Goal: Task Accomplishment & Management: Complete application form

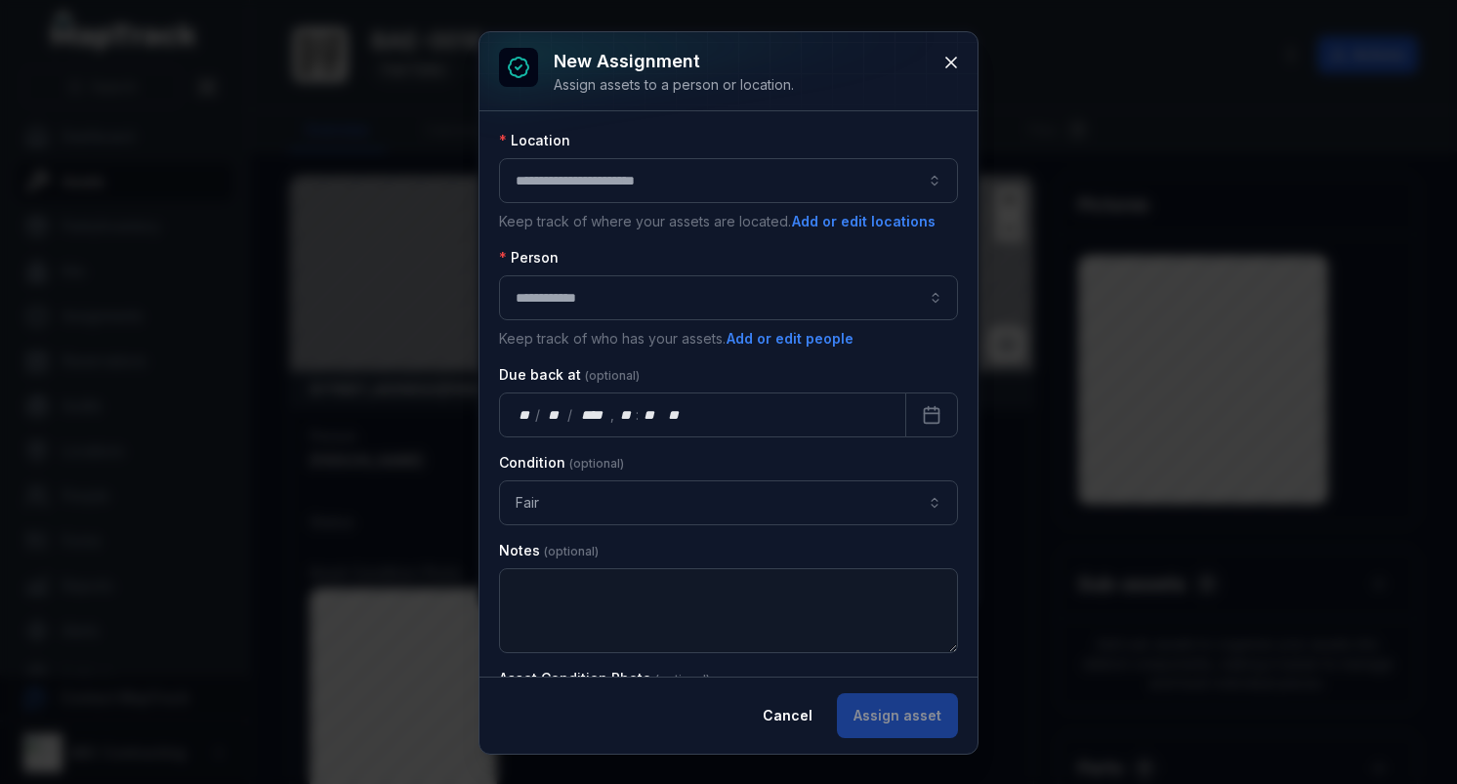
scroll to position [914, 0]
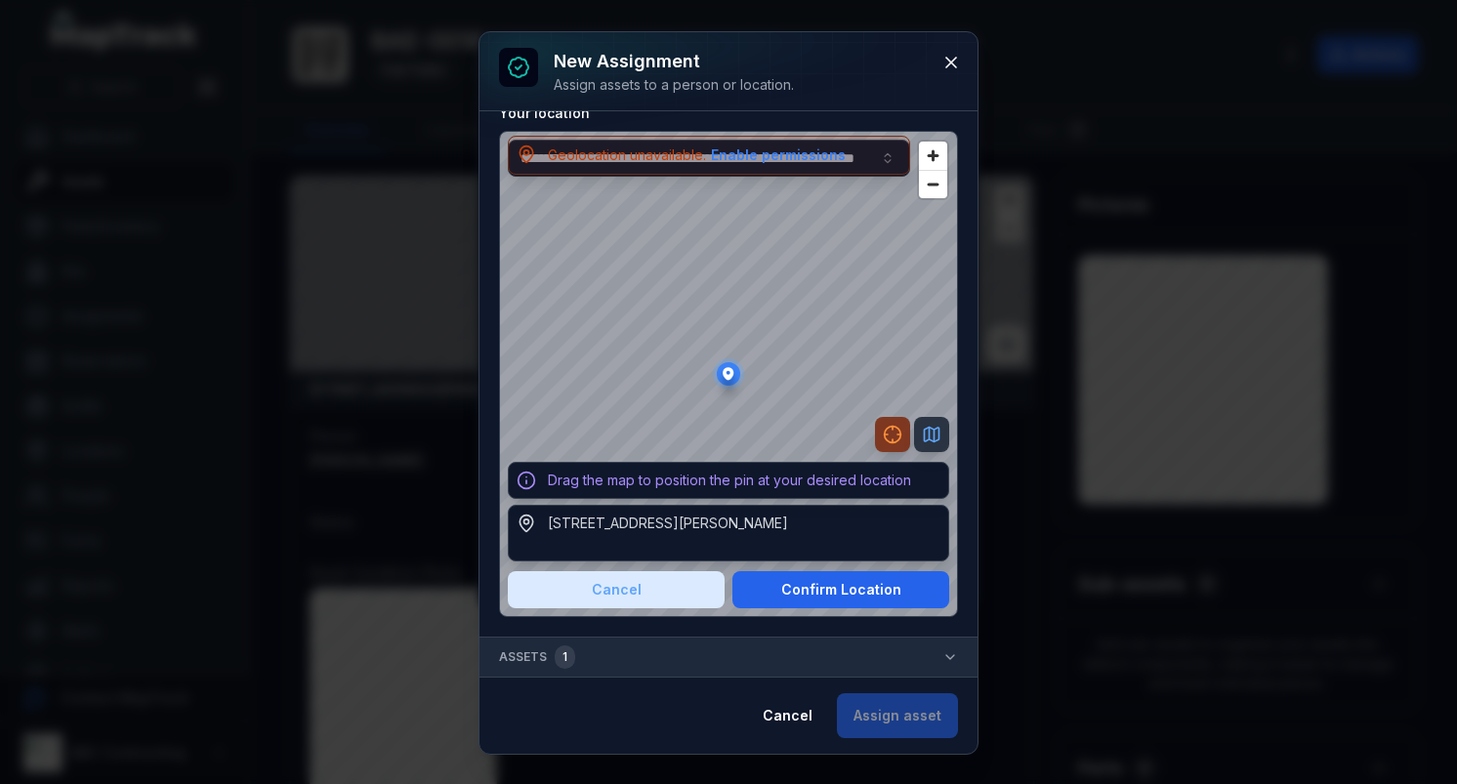
click at [642, 657] on button "Assets 1" at bounding box center [728, 657] width 498 height 39
click at [934, 185] on span "Zoom out" at bounding box center [933, 184] width 28 height 27
click at [731, 482] on div "Drag the map to position the pin at your desired location" at bounding box center [729, 481] width 363 height 20
click at [687, 533] on div "[STREET_ADDRESS][PERSON_NAME]" at bounding box center [668, 524] width 240 height 20
click at [612, 527] on div "[STREET_ADDRESS][PERSON_NAME]" at bounding box center [668, 524] width 240 height 20
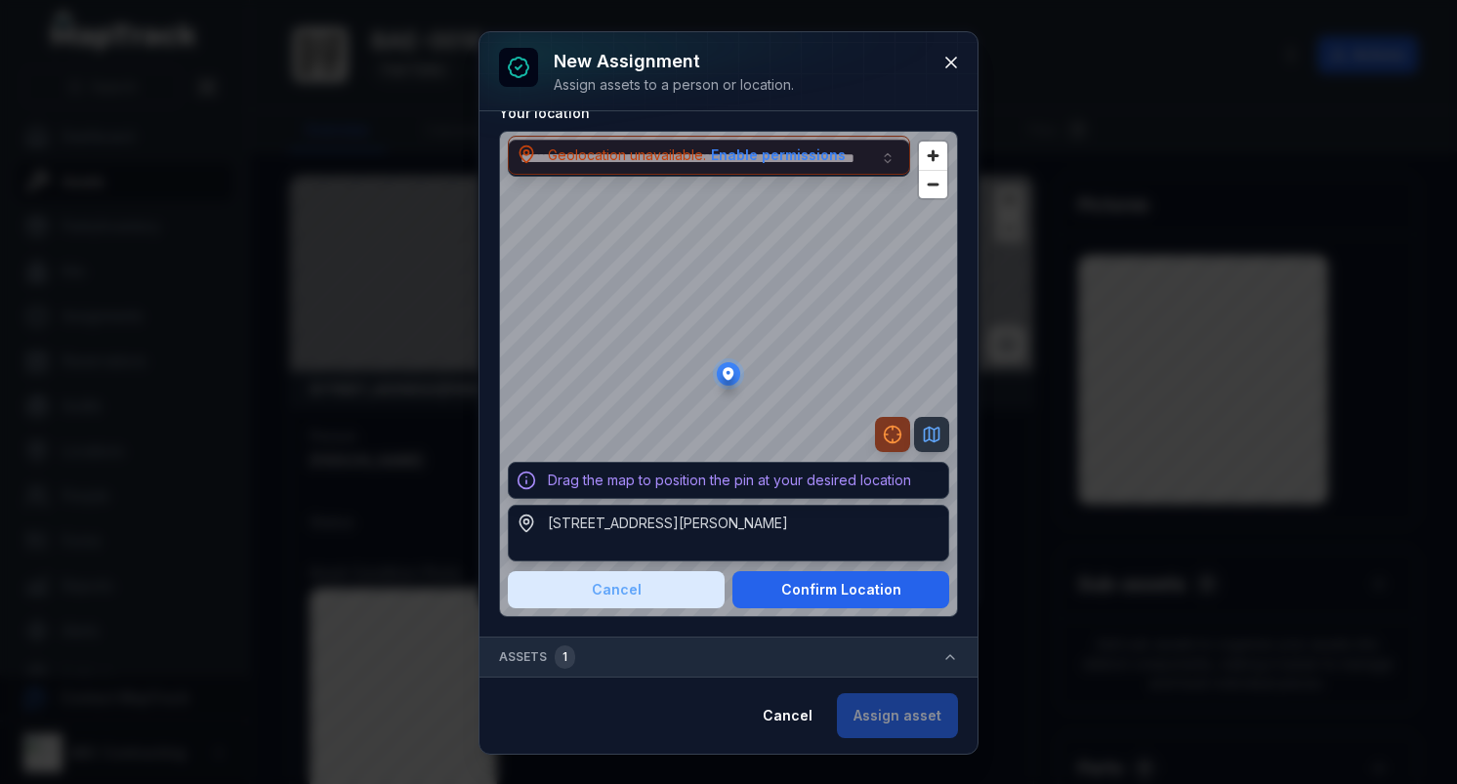
click at [612, 527] on div "[STREET_ADDRESS][PERSON_NAME]" at bounding box center [668, 524] width 240 height 20
click at [892, 434] on icon "button" at bounding box center [893, 435] width 20 height 20
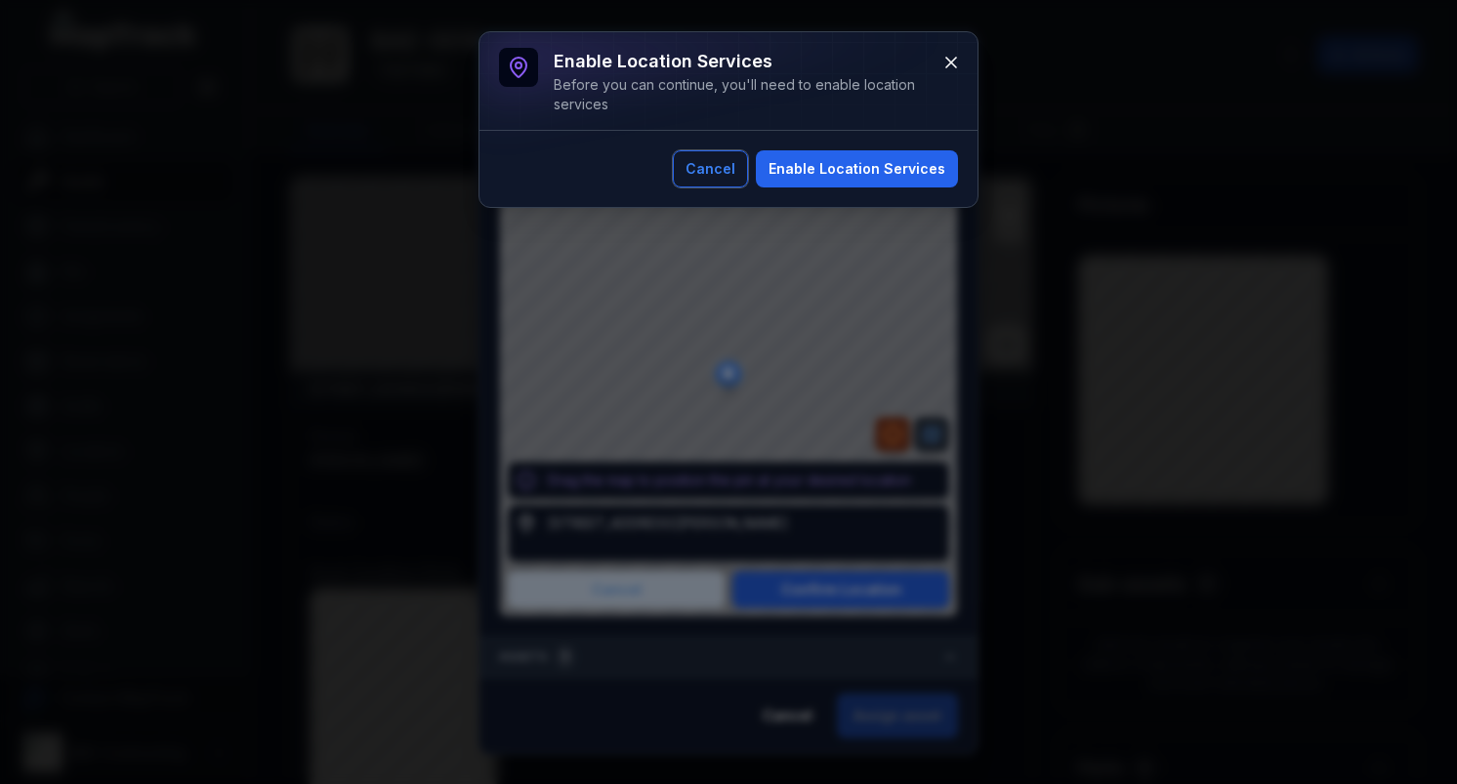
click at [735, 185] on button "Cancel" at bounding box center [710, 168] width 75 height 37
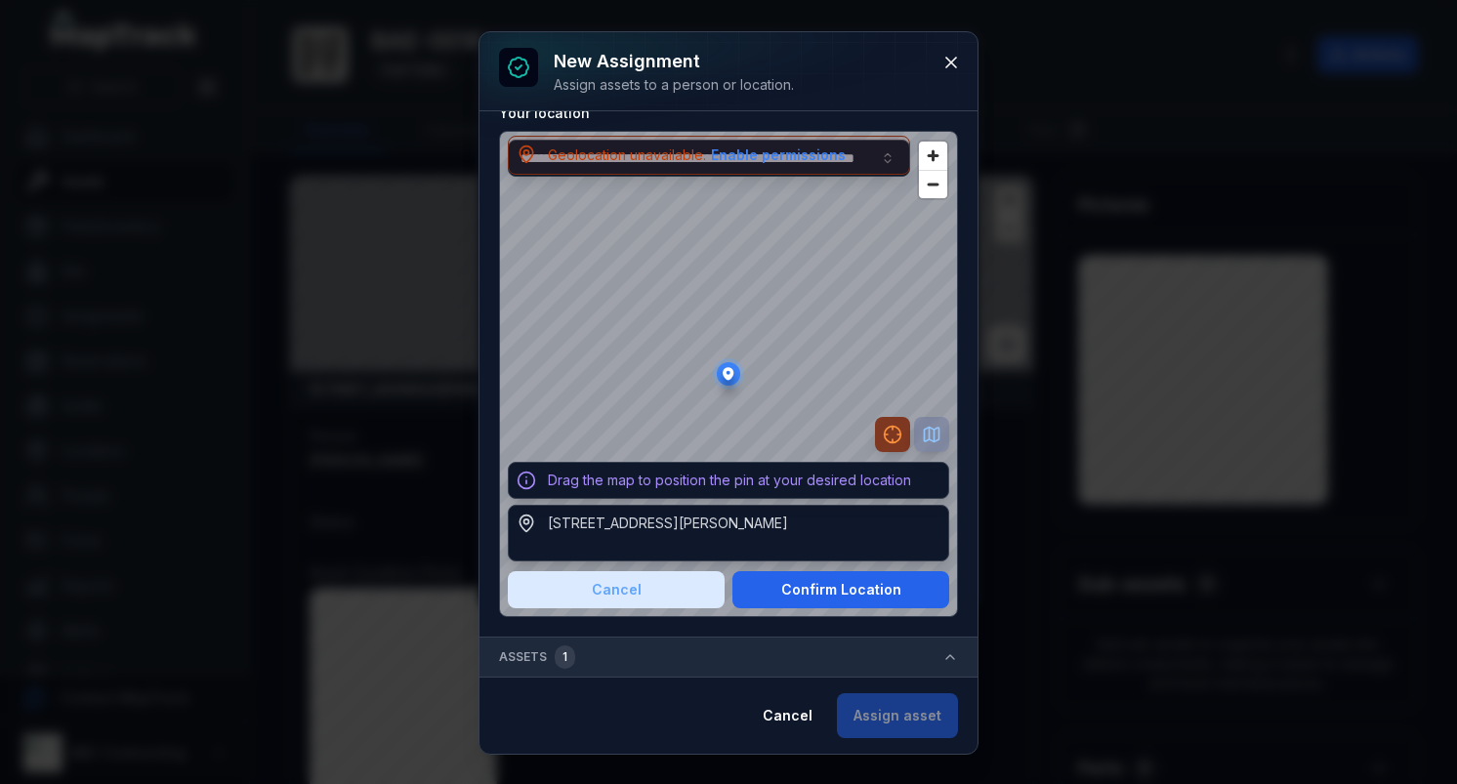
click at [934, 440] on icon "Switch to Map View" at bounding box center [932, 435] width 15 height 15
click at [934, 436] on icon "Switch to Satellite View" at bounding box center [932, 435] width 20 height 20
click at [707, 554] on div "[STREET_ADDRESS][PERSON_NAME]" at bounding box center [728, 533] width 441 height 57
click at [723, 521] on div "[STREET_ADDRESS][PERSON_NAME]" at bounding box center [668, 524] width 240 height 20
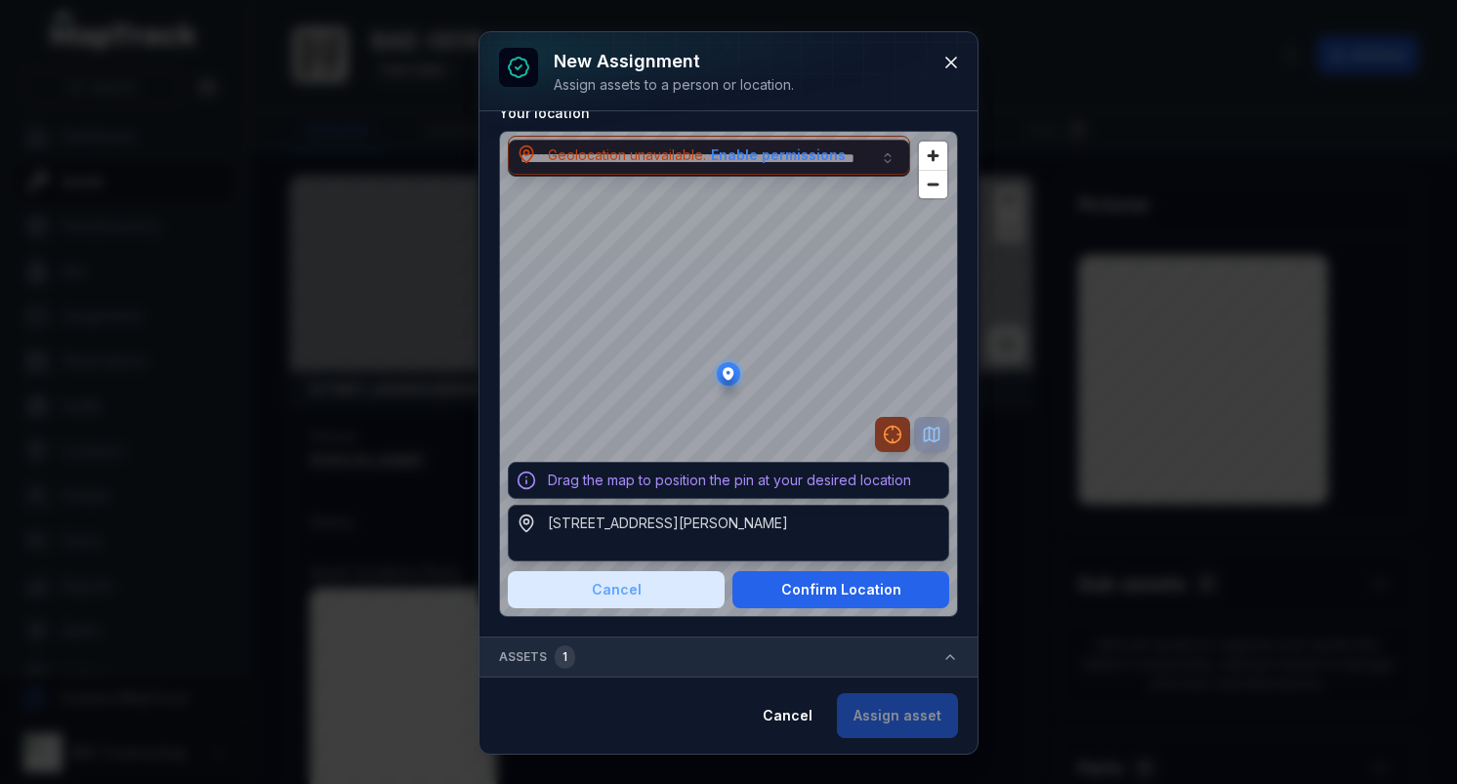
click at [723, 521] on div "[STREET_ADDRESS][PERSON_NAME]" at bounding box center [668, 524] width 240 height 20
click at [737, 467] on div "Drag the map to position the pin at your desired location" at bounding box center [728, 480] width 441 height 37
click at [641, 160] on div "Geolocation unavailable. Enable permissions" at bounding box center [697, 155] width 299 height 21
type input "**********"
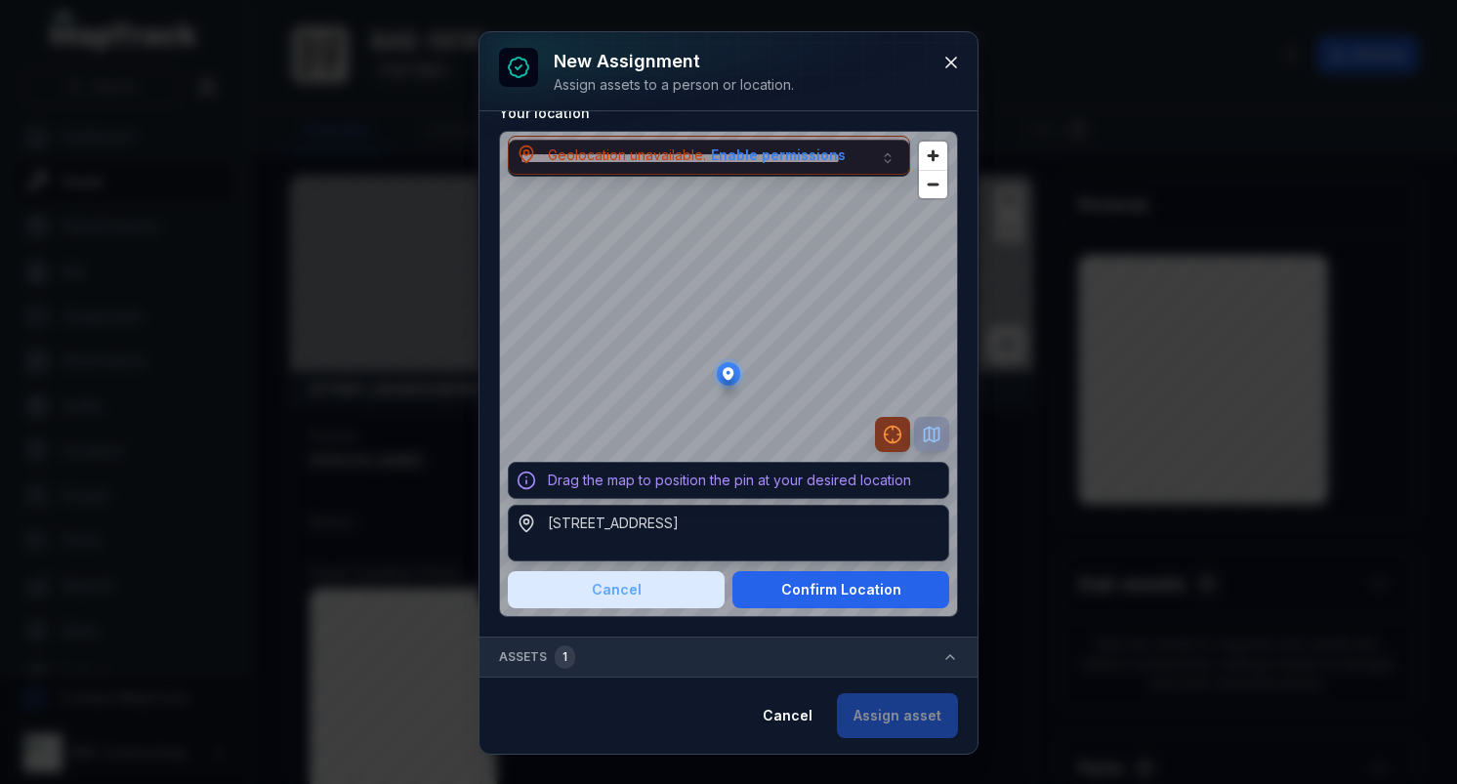
click at [642, 161] on div "Geolocation unavailable. Enable permissions" at bounding box center [697, 155] width 299 height 21
click at [881, 160] on div "Geolocation unavailable. Enable permissions" at bounding box center [708, 155] width 385 height 21
click at [885, 160] on div "Geolocation unavailable. Enable permissions" at bounding box center [708, 155] width 385 height 21
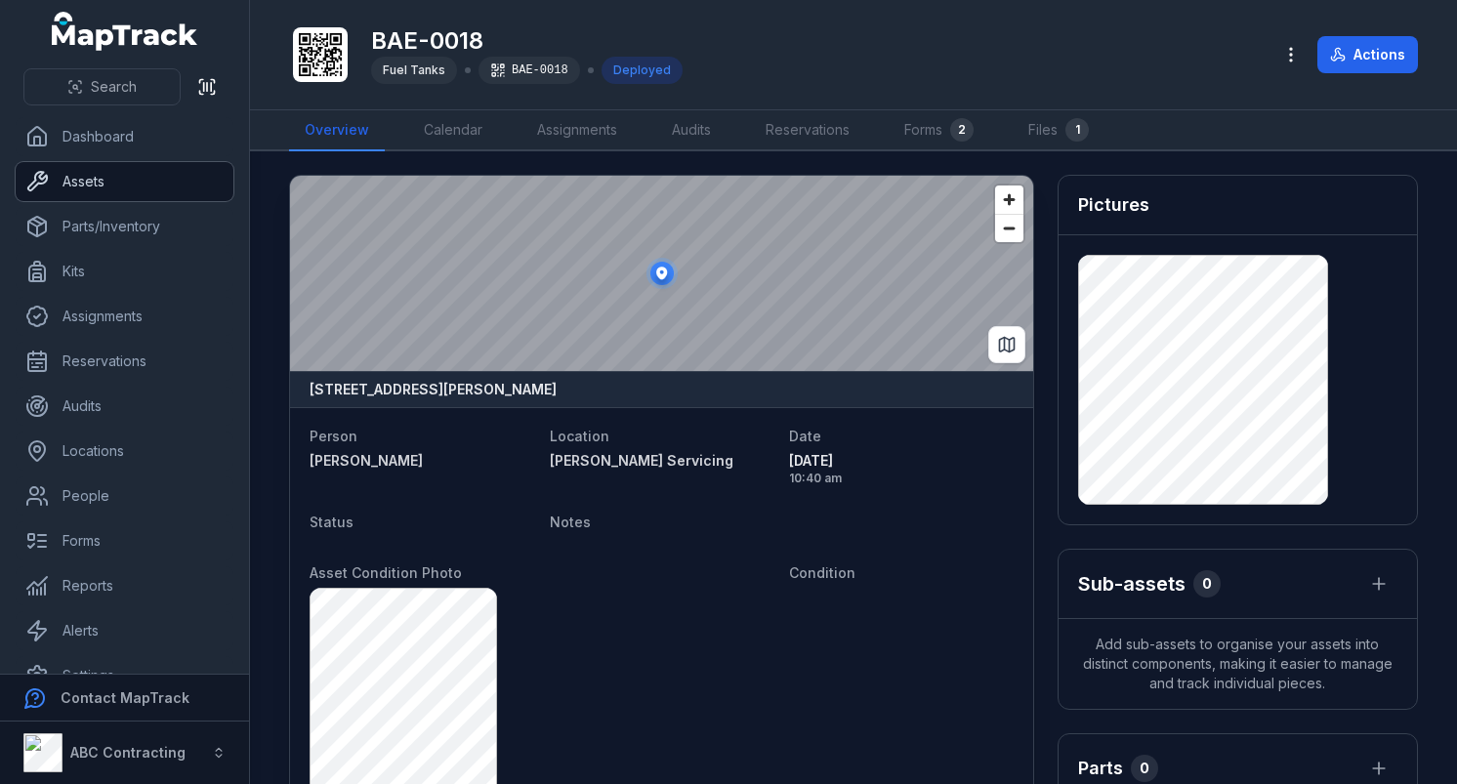
click at [154, 188] on link "Assets" at bounding box center [125, 181] width 218 height 39
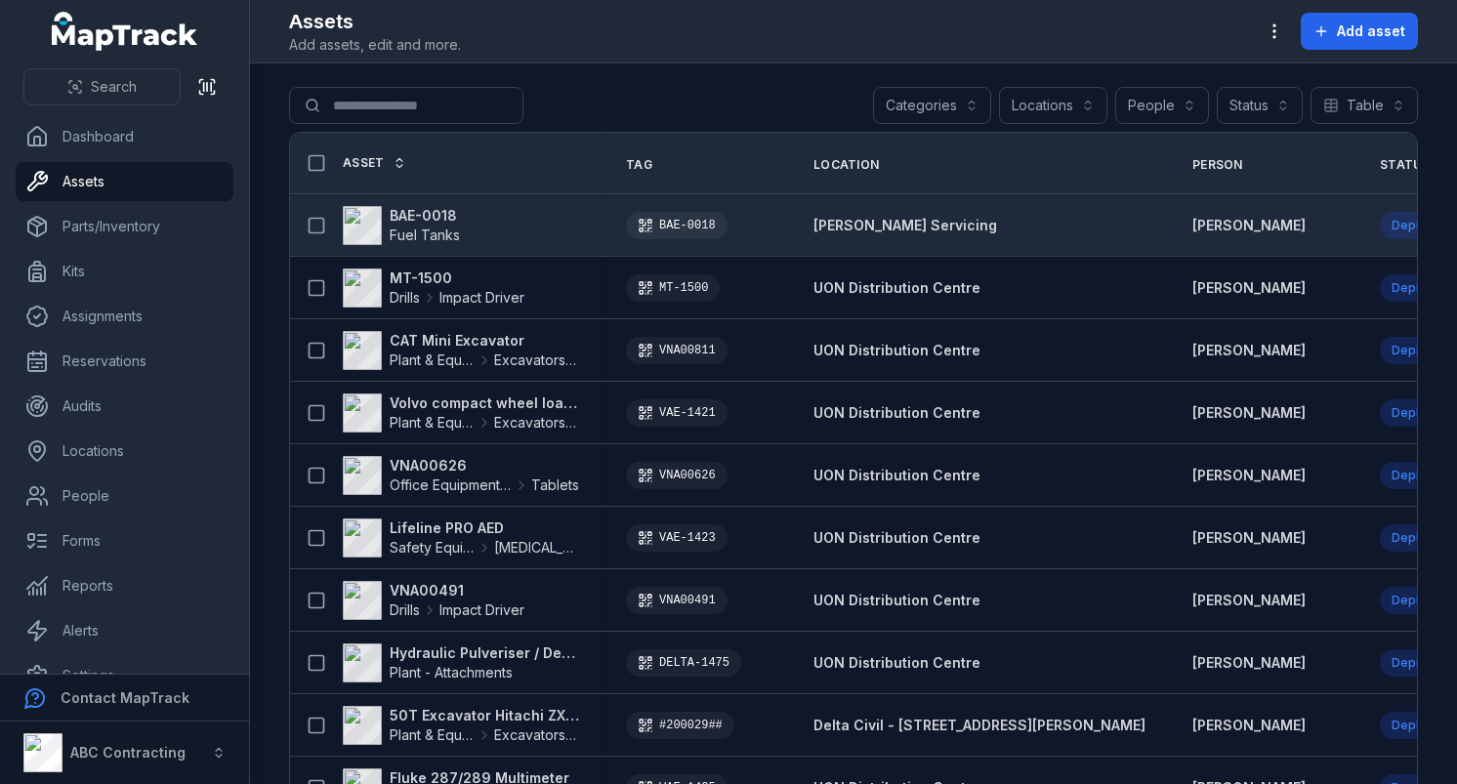
click at [437, 230] on span "Fuel Tanks" at bounding box center [425, 235] width 70 height 17
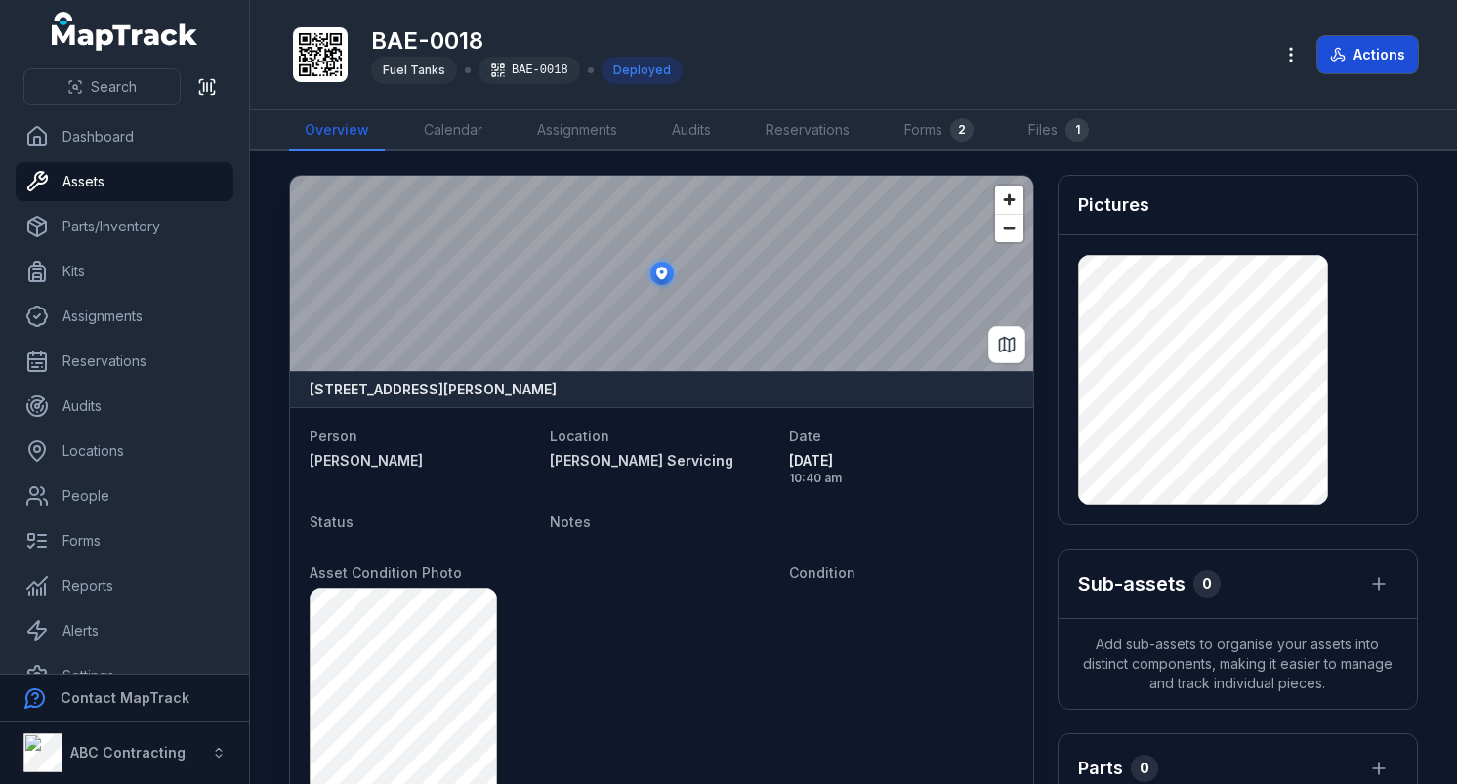
click at [1383, 58] on button "Actions" at bounding box center [1367, 54] width 101 height 37
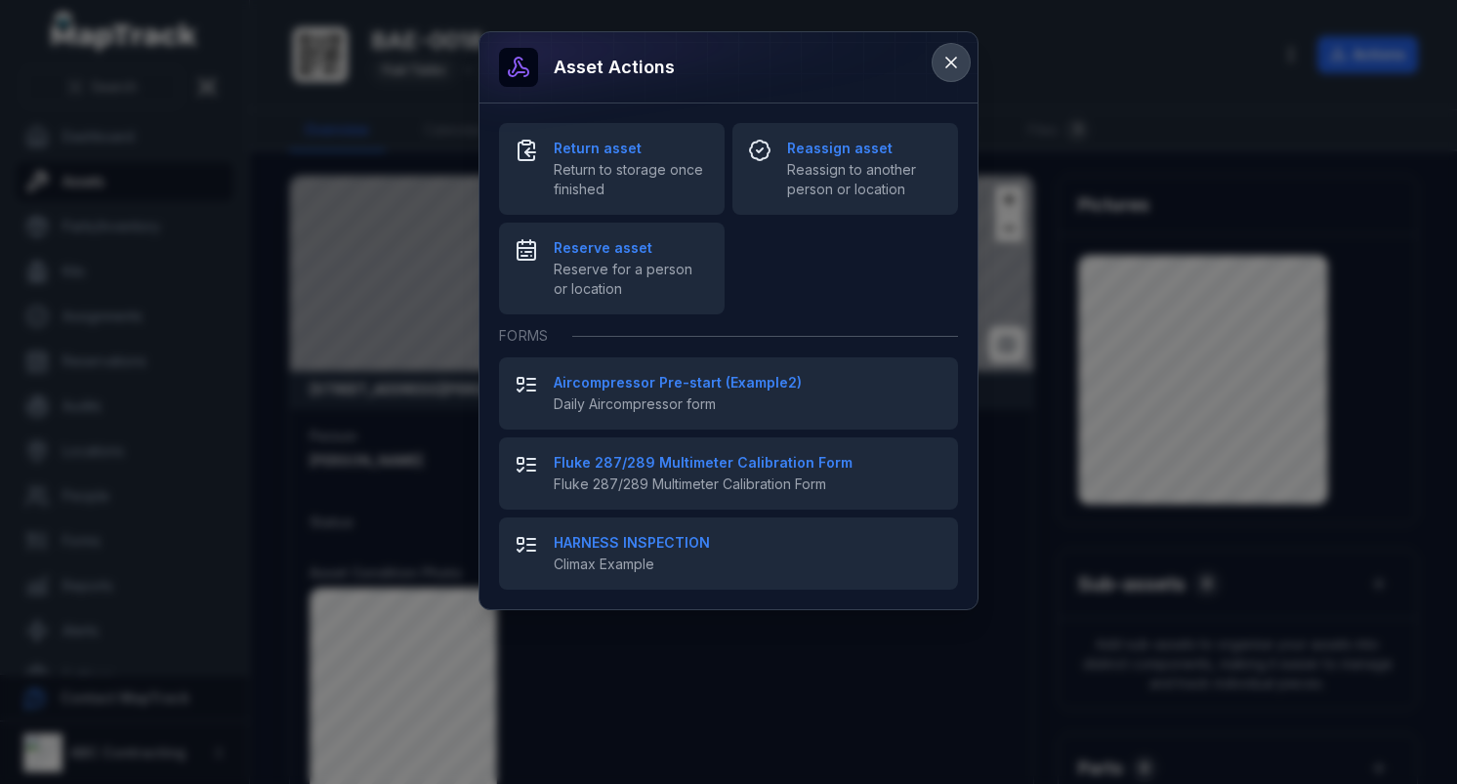
click at [947, 76] on button at bounding box center [950, 62] width 37 height 37
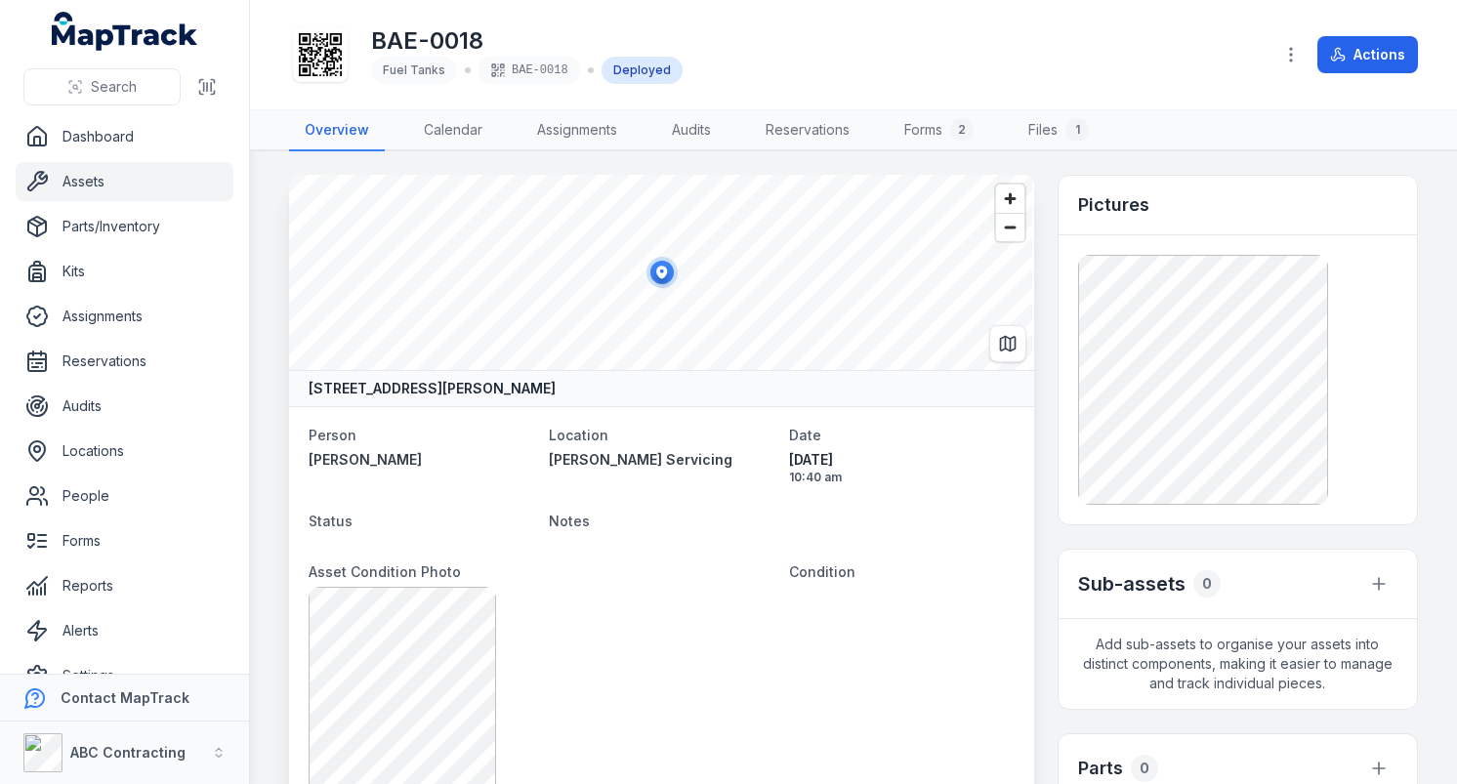
click at [993, 60] on div "BAE-0018 Fuel Tanks BAE-0018 Deployed" at bounding box center [773, 54] width 968 height 62
click at [71, 189] on link "Assets" at bounding box center [125, 181] width 218 height 39
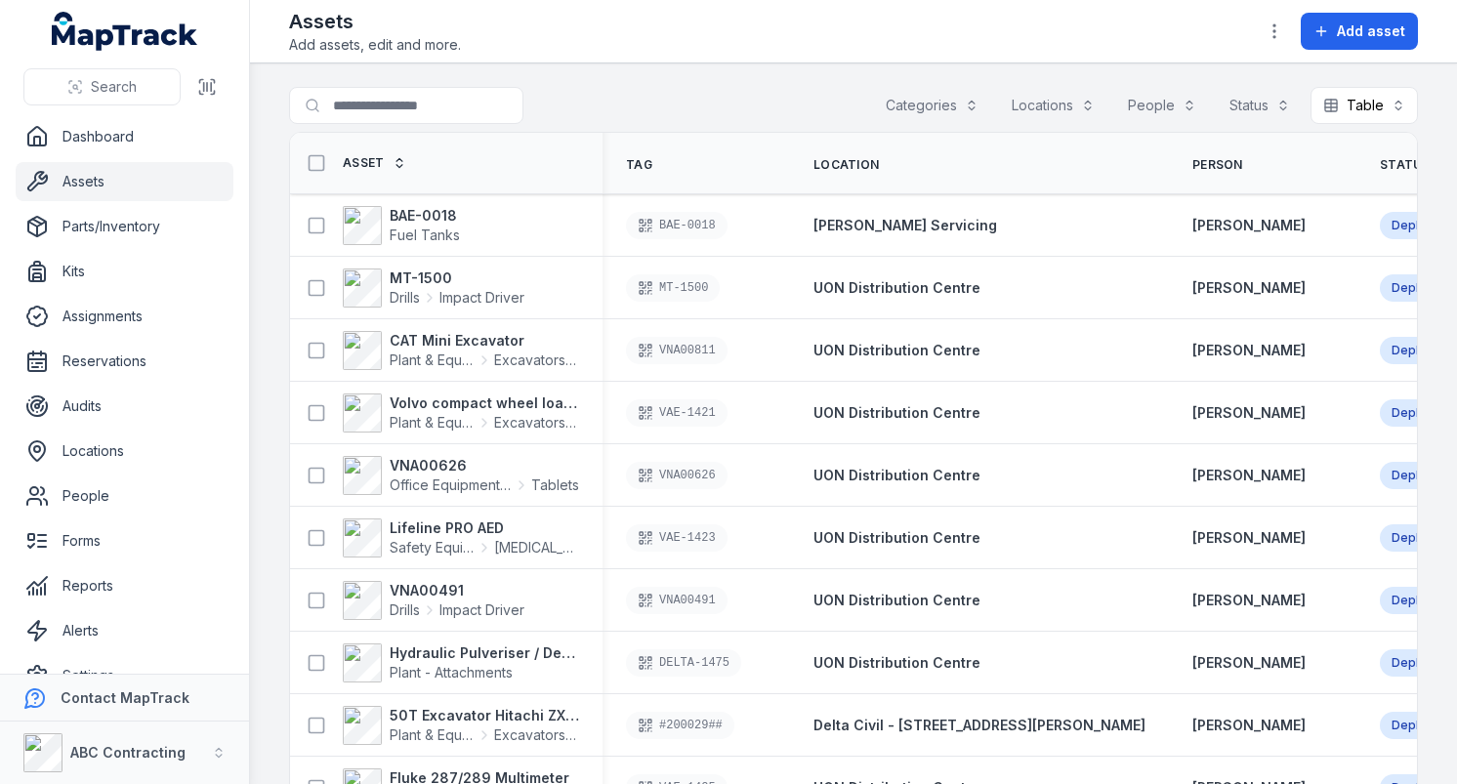
click at [771, 117] on div "Search for assets Categories Locations People Status Table *****" at bounding box center [853, 109] width 1129 height 45
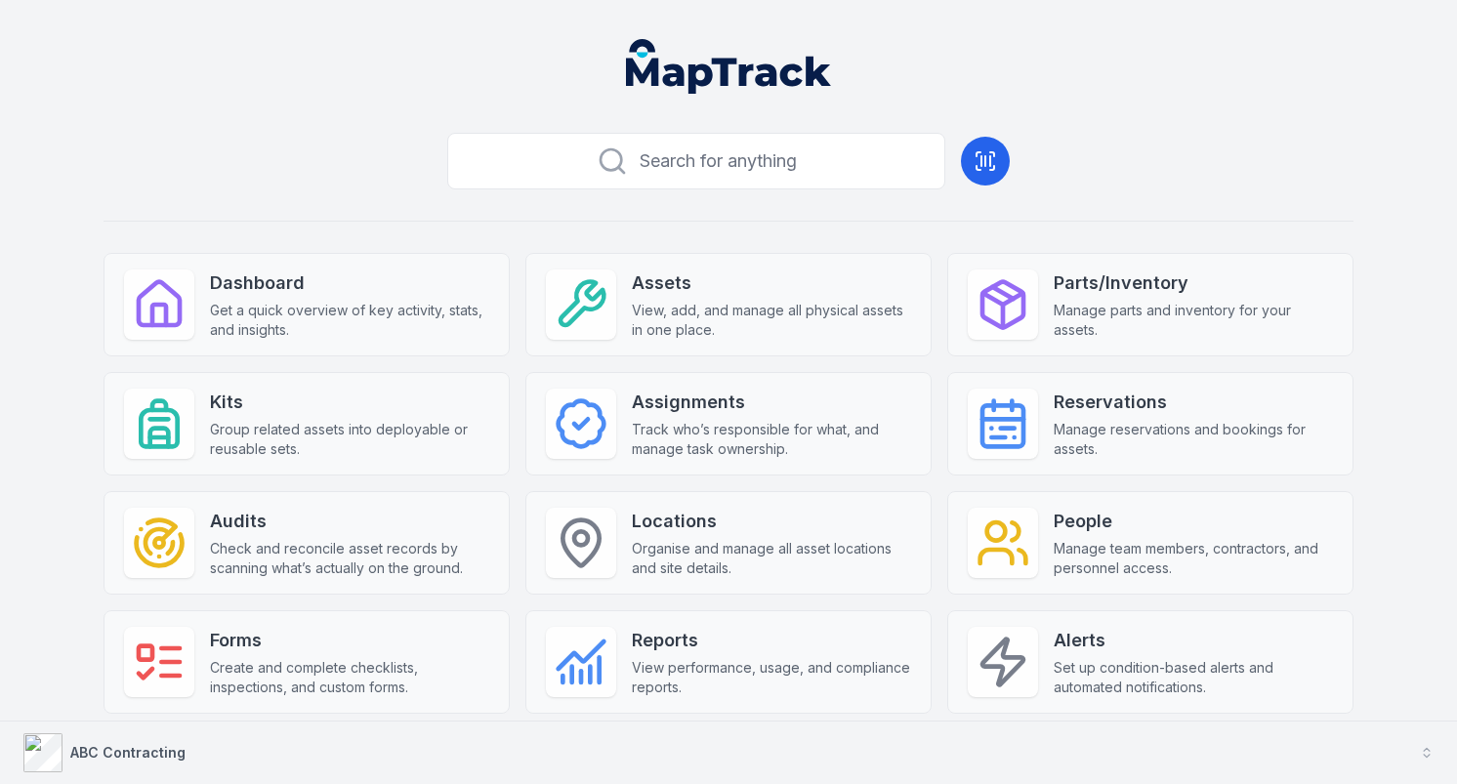
click at [762, 740] on button "ABC Contracting" at bounding box center [728, 753] width 1457 height 62
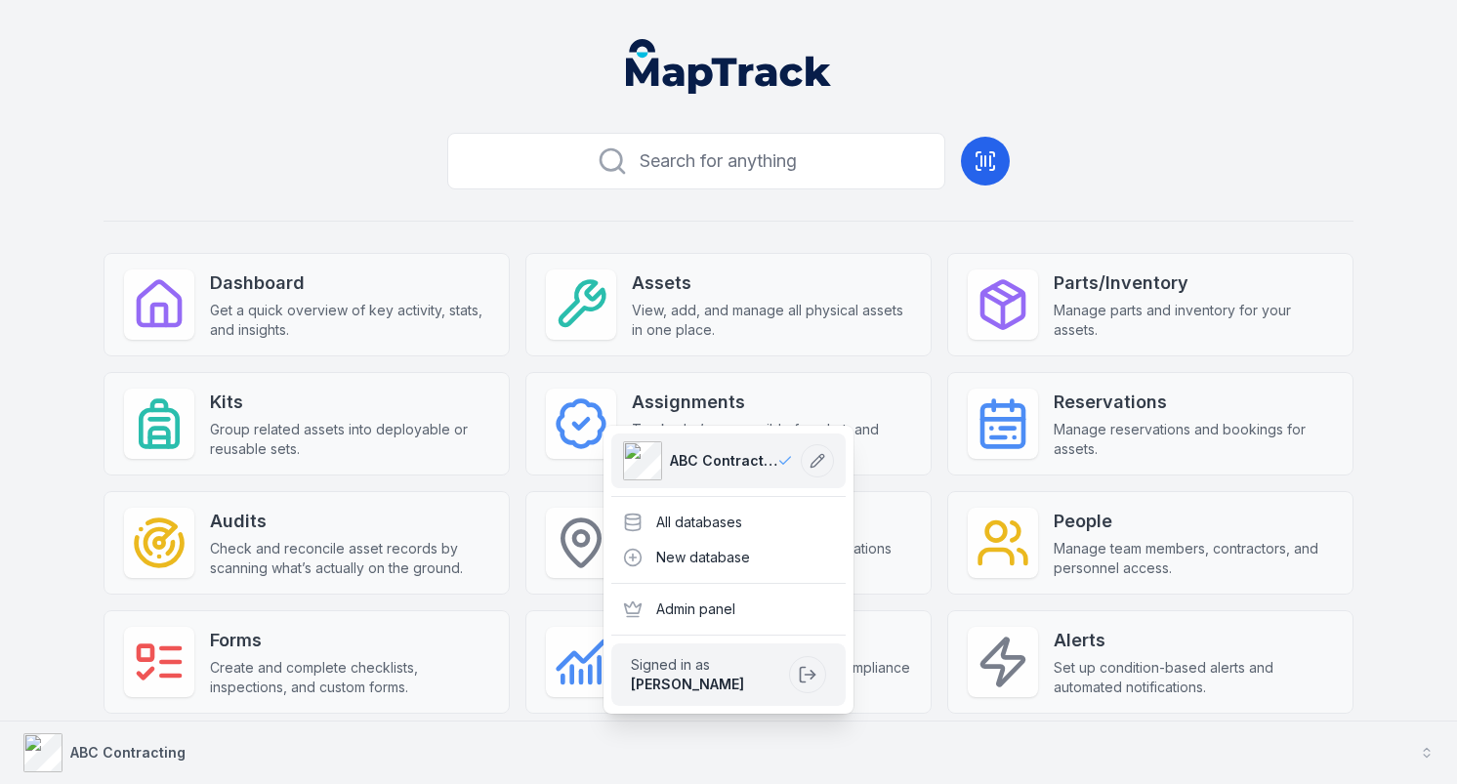
click at [760, 741] on button "ABC Contracting" at bounding box center [728, 753] width 1457 height 62
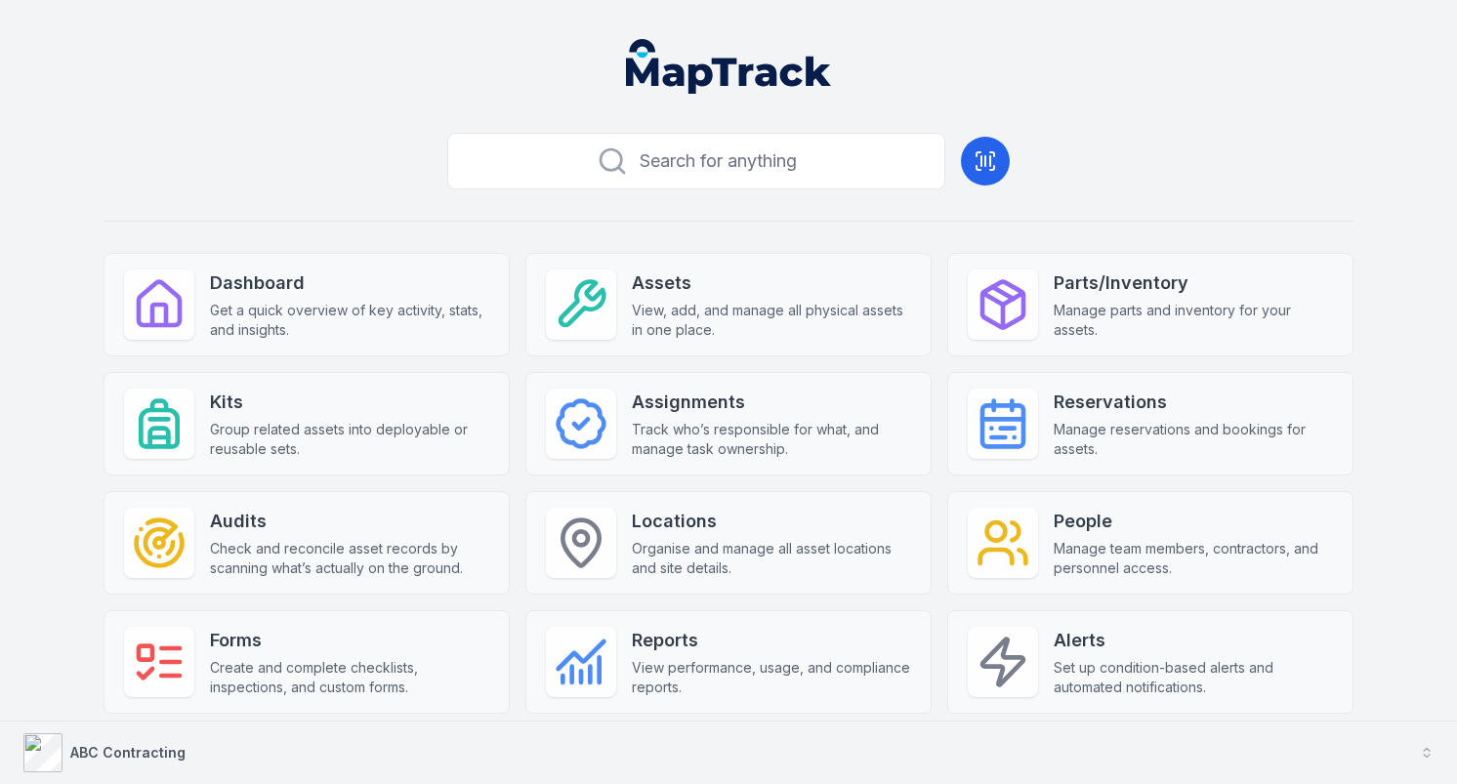
click at [760, 741] on button "ABC Contracting" at bounding box center [728, 753] width 1457 height 62
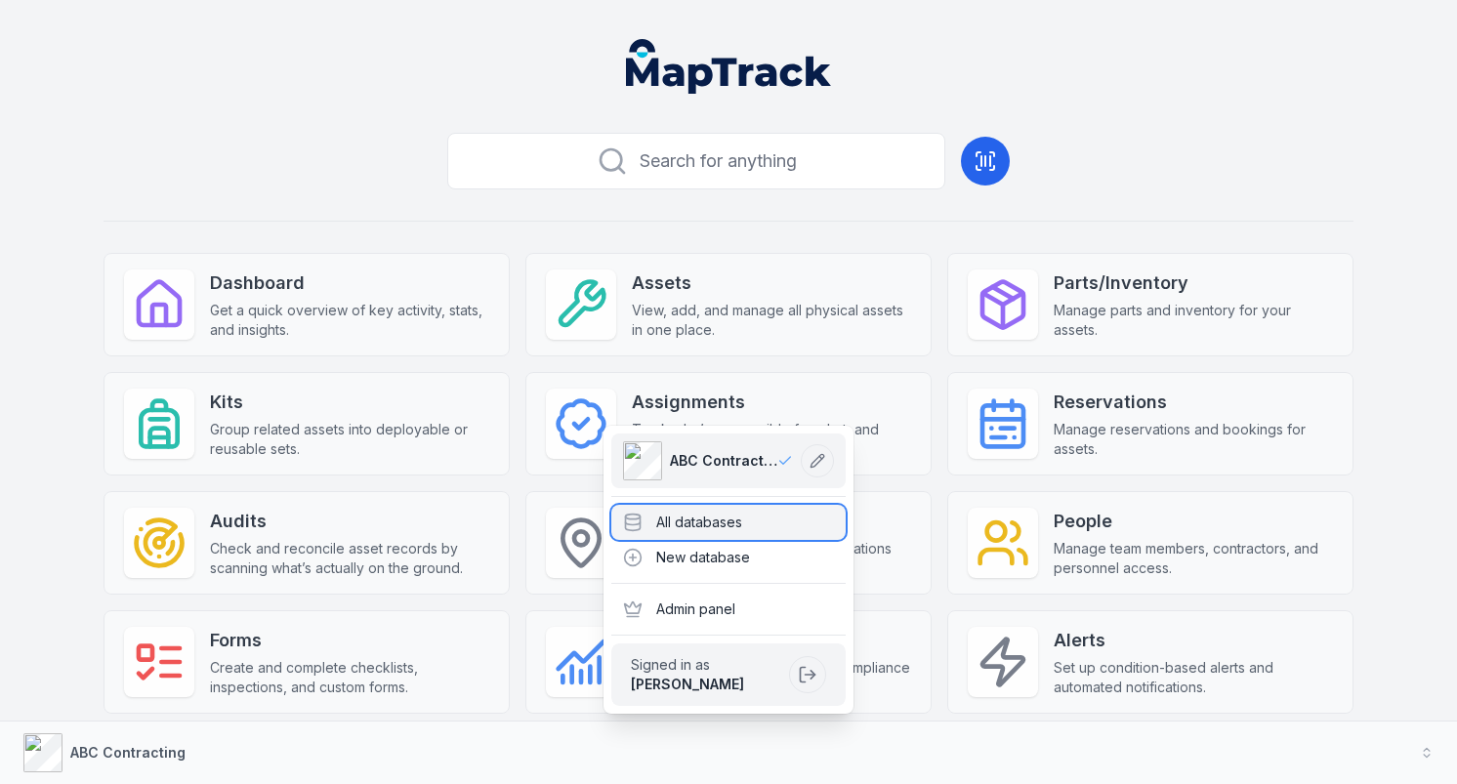
click at [781, 538] on div "All databases" at bounding box center [728, 522] width 234 height 35
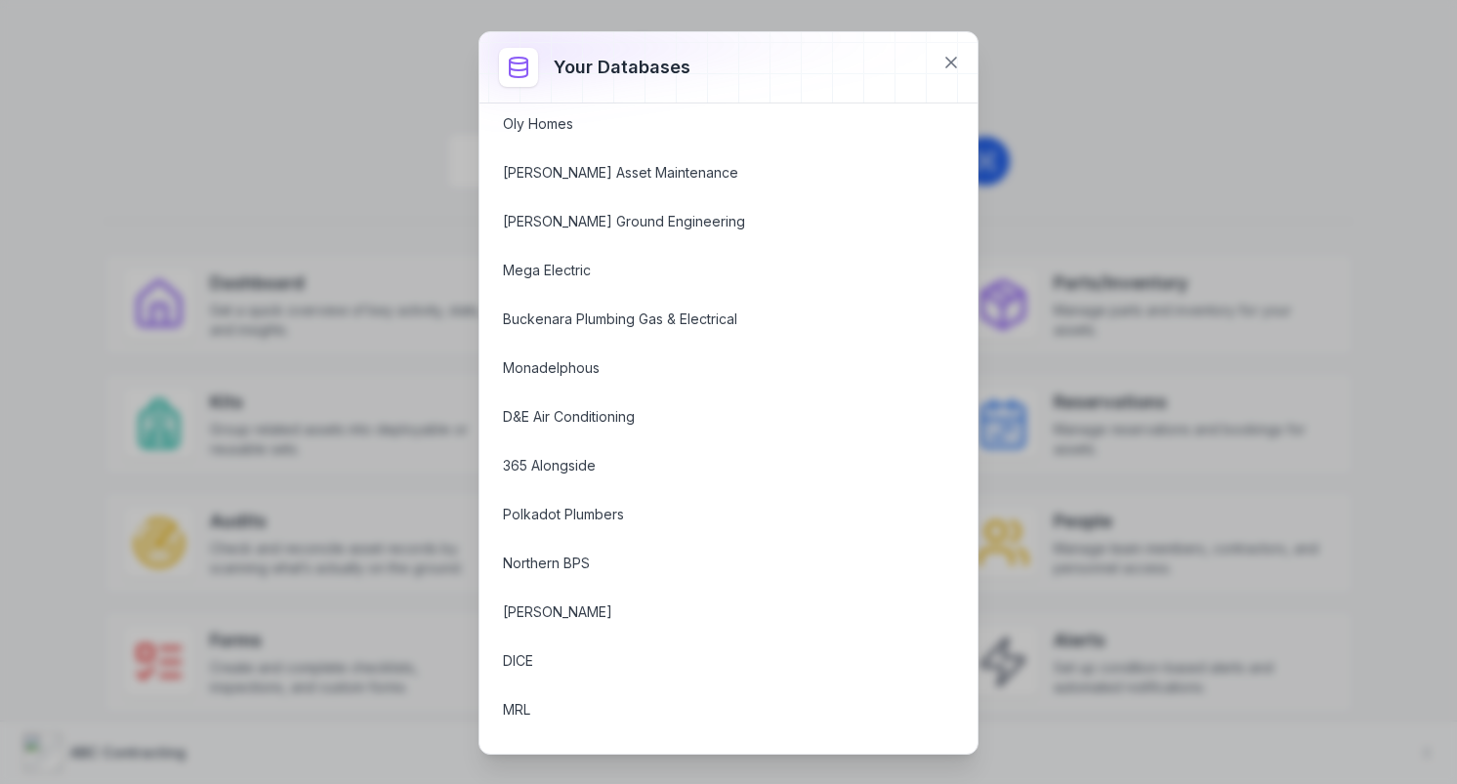
scroll to position [1574, 0]
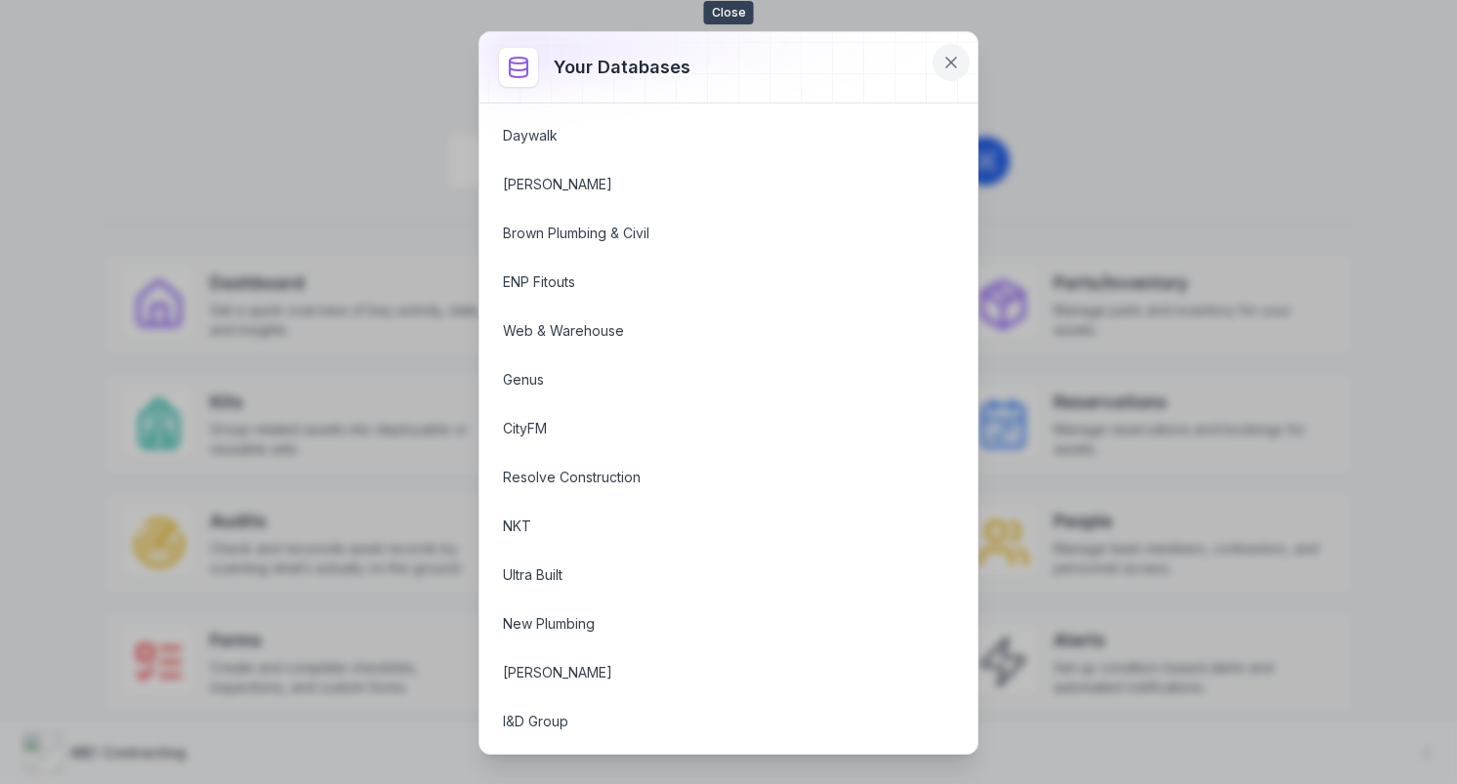
click at [949, 63] on icon at bounding box center [951, 63] width 10 height 10
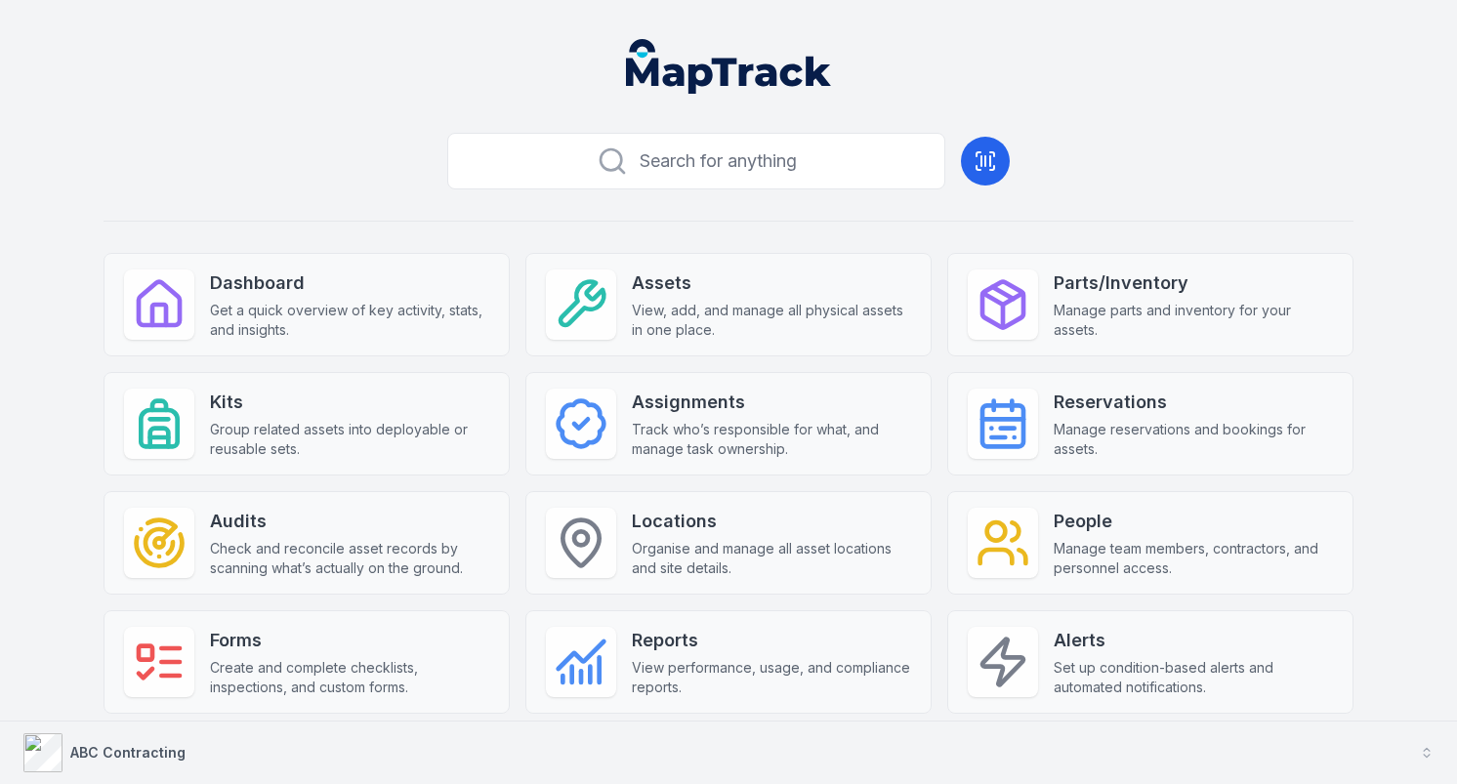
click at [633, 752] on button "ABC Contracting" at bounding box center [728, 753] width 1457 height 62
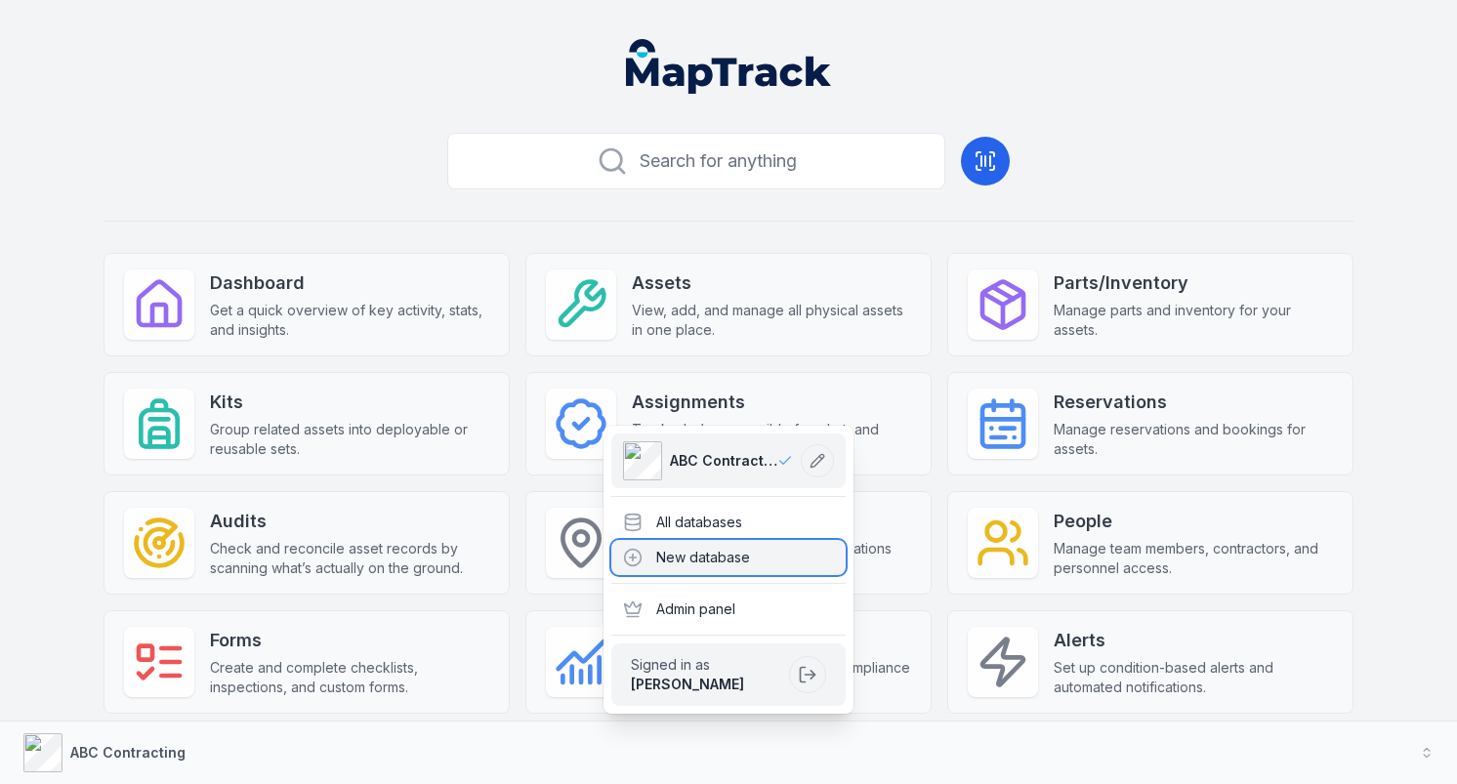
click at [735, 543] on div "New database" at bounding box center [728, 557] width 234 height 35
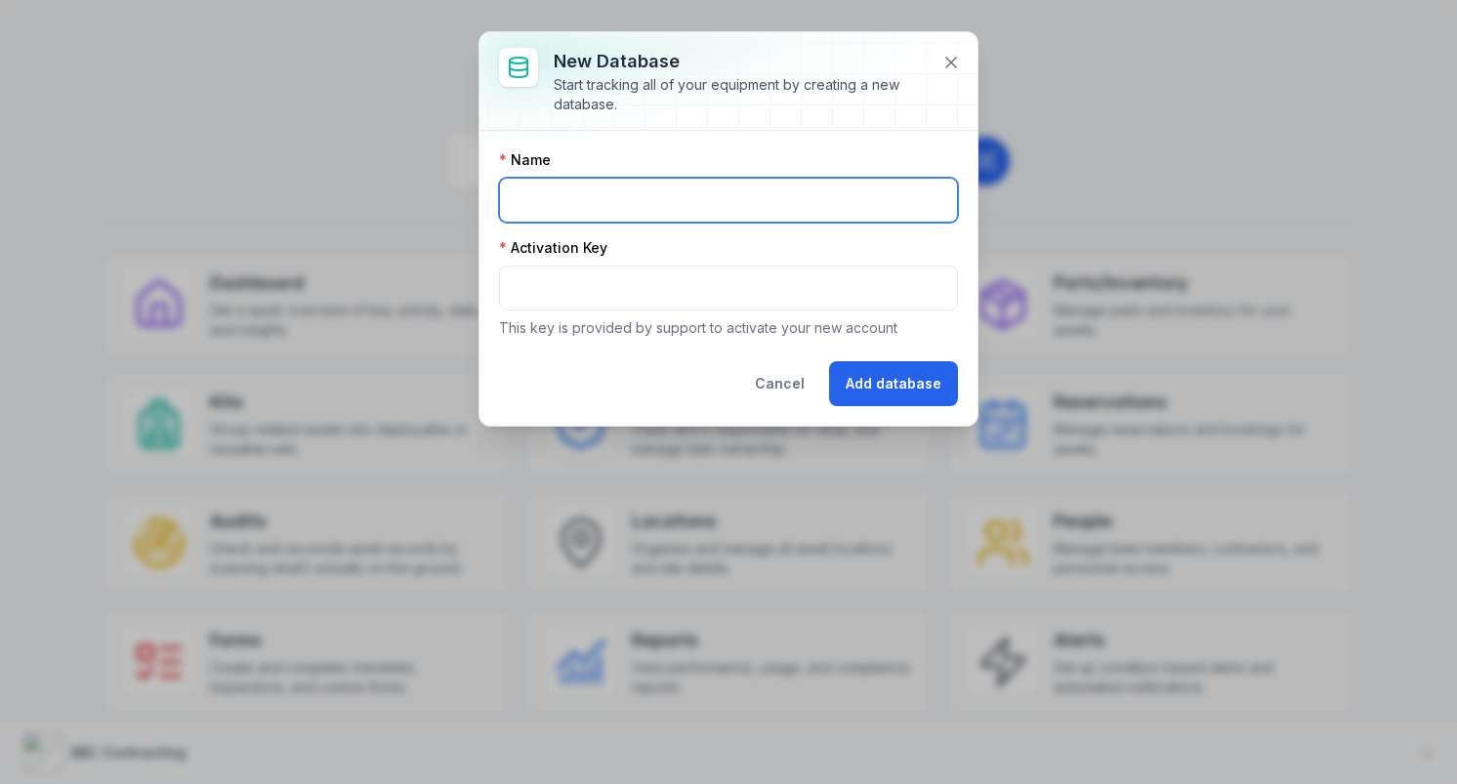
click at [709, 206] on input "text" at bounding box center [728, 200] width 459 height 45
type input "**********"
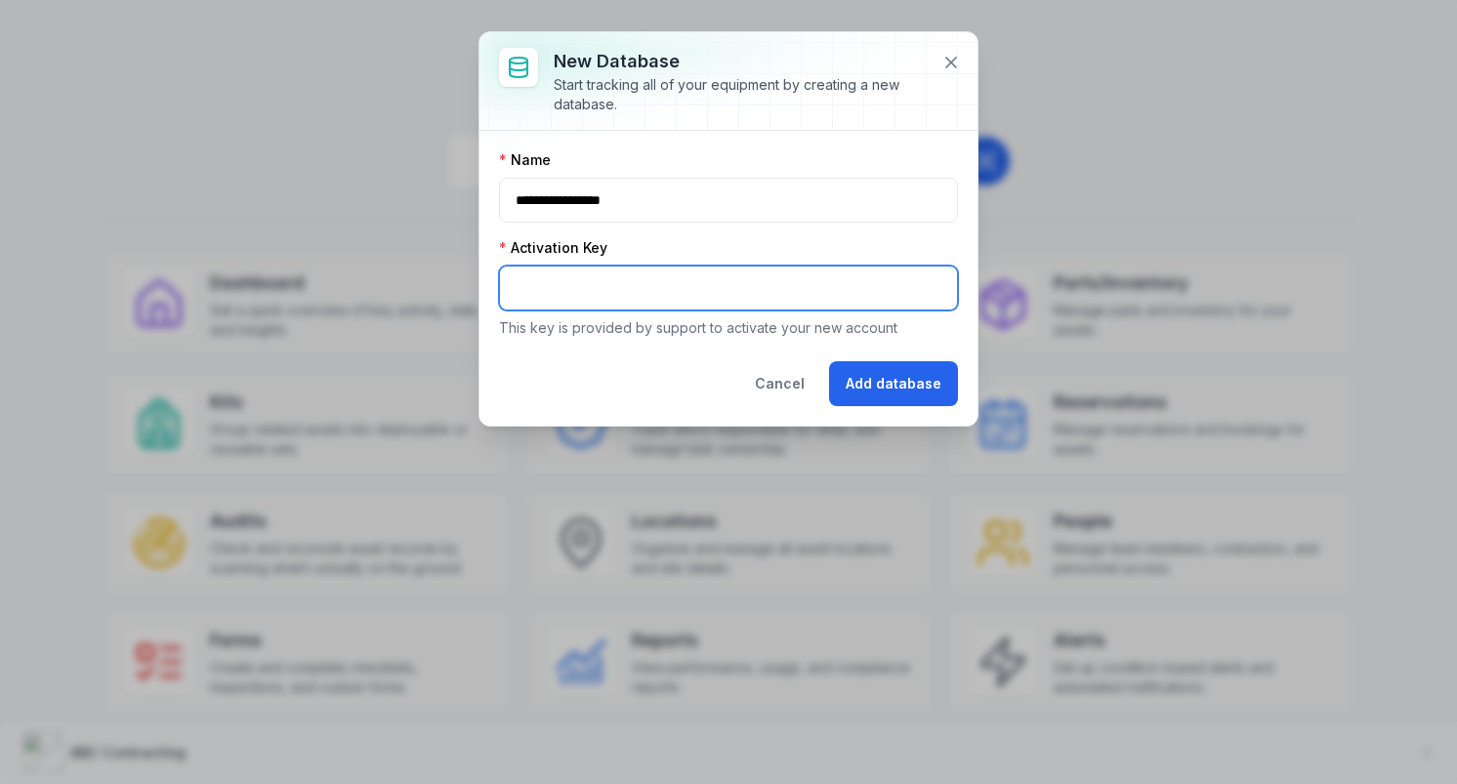
click at [646, 287] on input "text" at bounding box center [728, 288] width 459 height 45
type input "********"
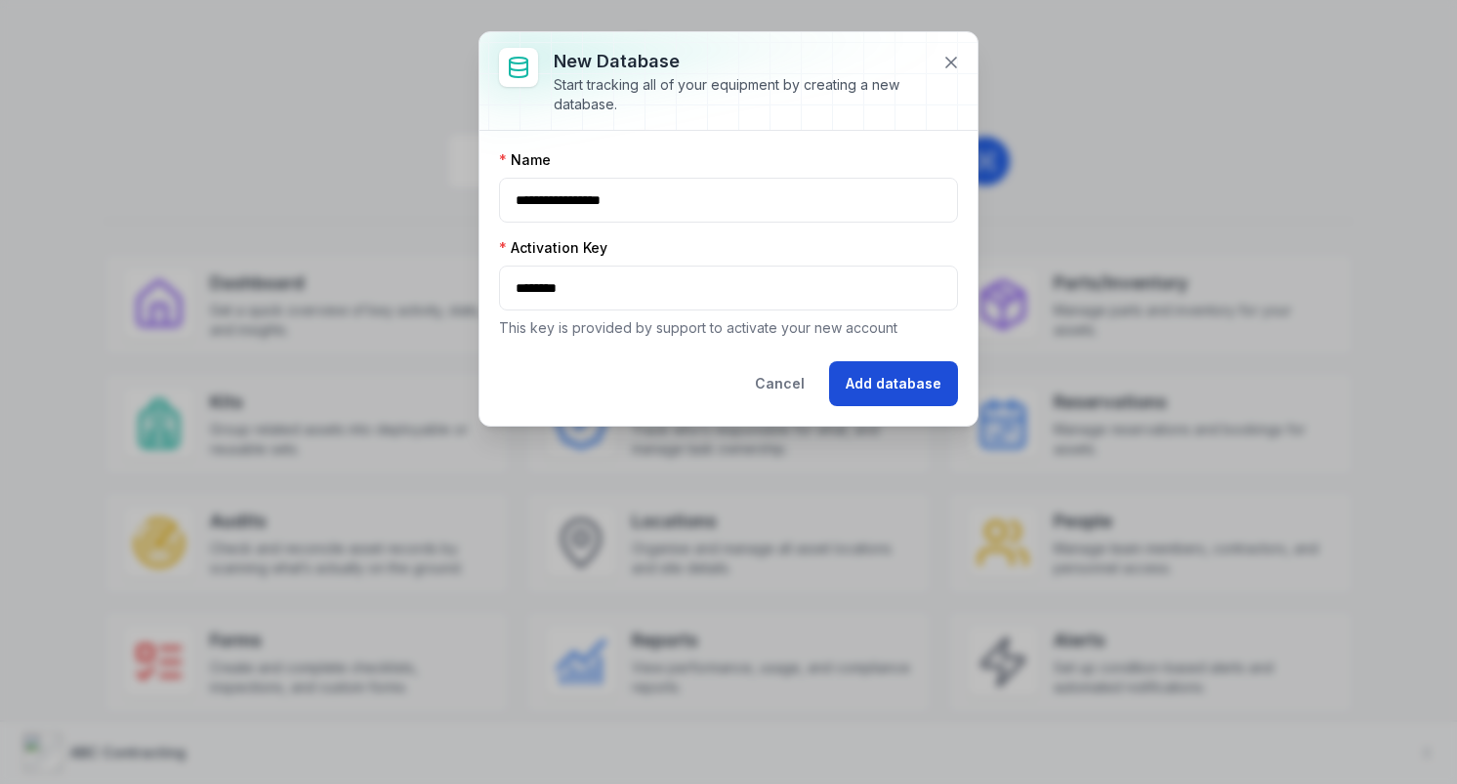
click at [854, 376] on button "Add database" at bounding box center [893, 383] width 129 height 45
